Goal: Check status

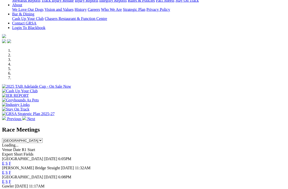
scroll to position [111, 0]
click at [11, 161] on link "F" at bounding box center [10, 163] width 2 height 4
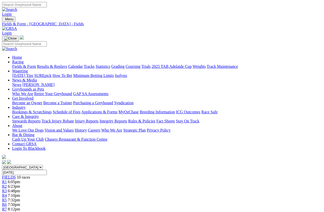
scroll to position [0, 80]
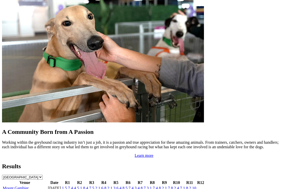
scroll to position [398, 0]
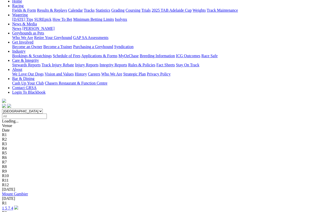
scroll to position [56, 0]
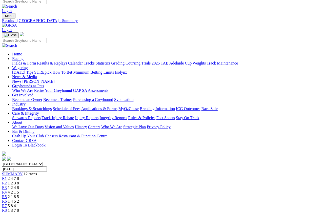
scroll to position [3, 0]
